Goal: Find specific page/section: Find specific page/section

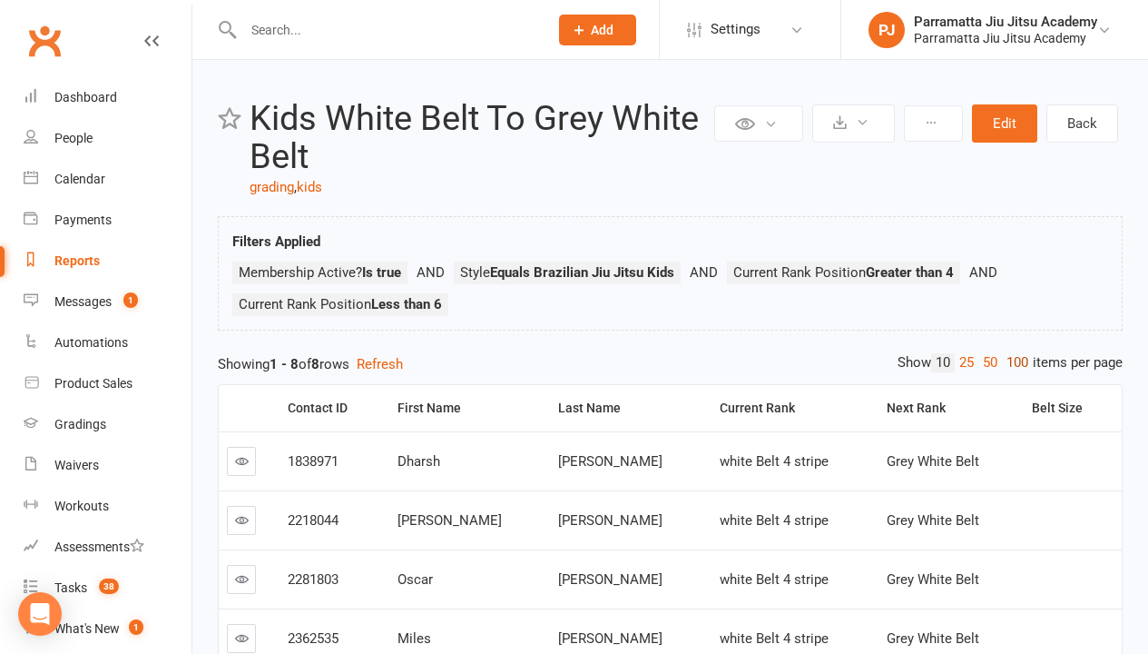
click at [1013, 362] on link "100" at bounding box center [1017, 362] width 31 height 19
